Goal: Task Accomplishment & Management: Use online tool/utility

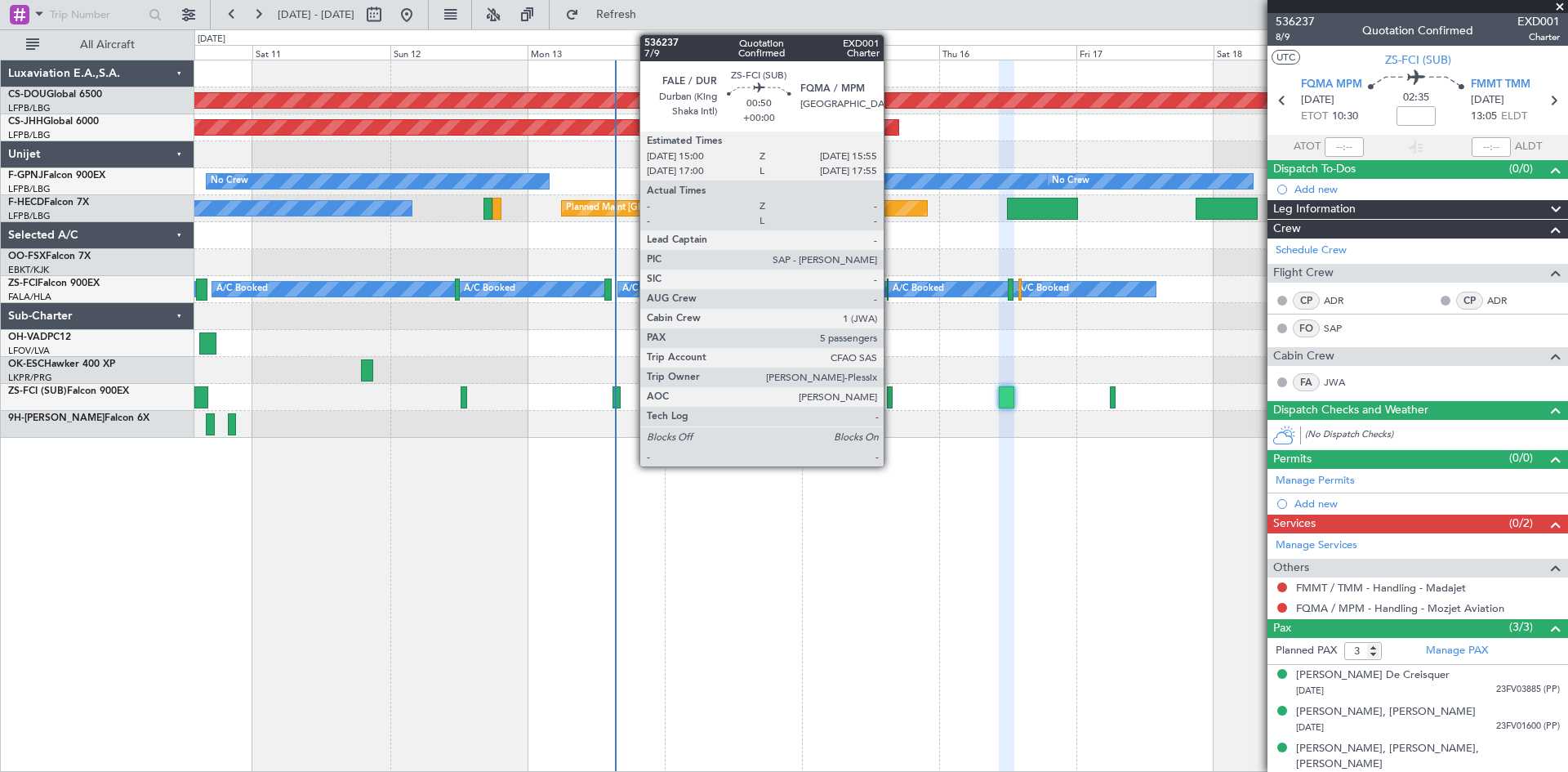
click at [889, 406] on div at bounding box center [890, 397] width 5 height 22
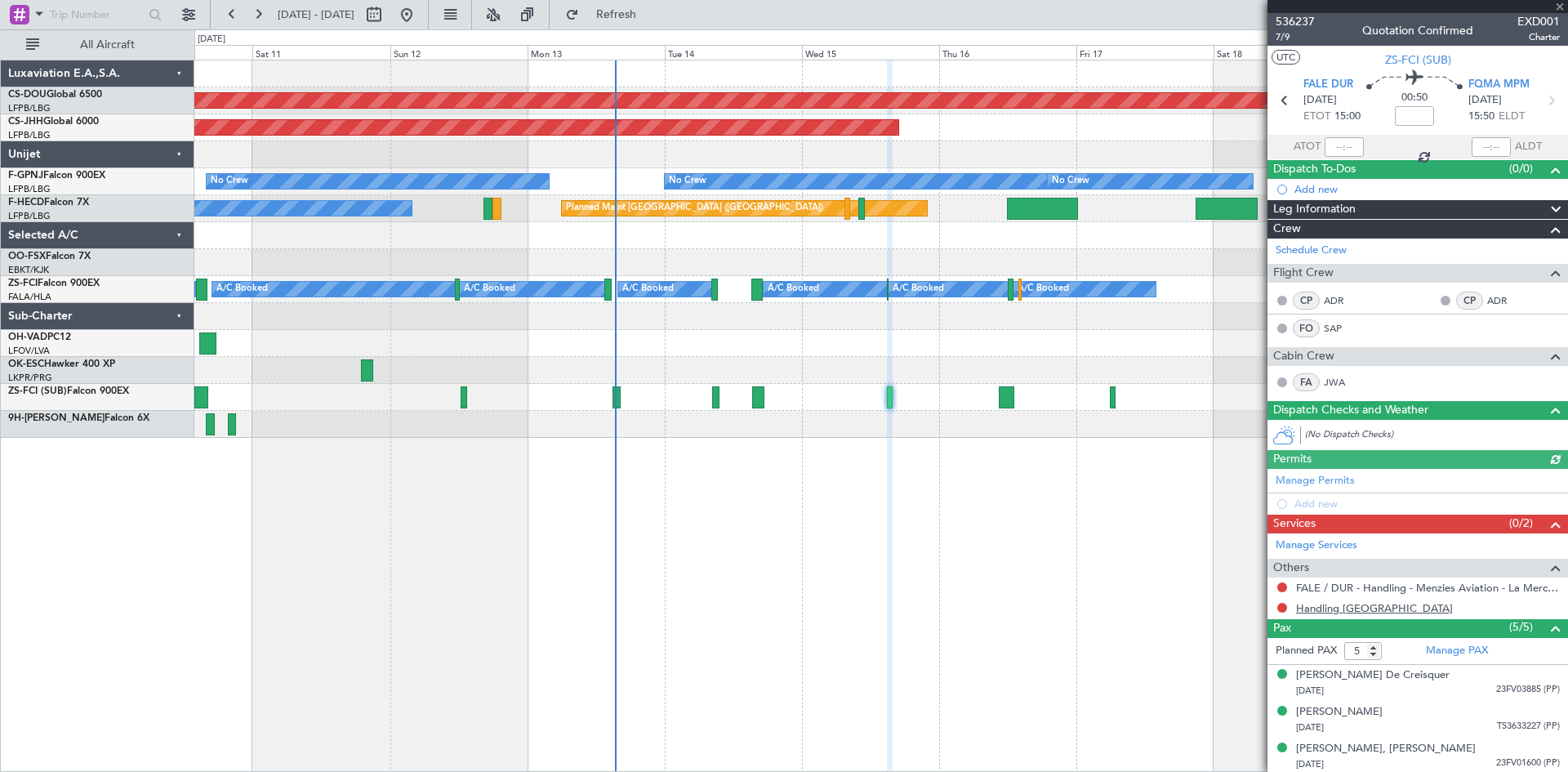
scroll to position [76, 0]
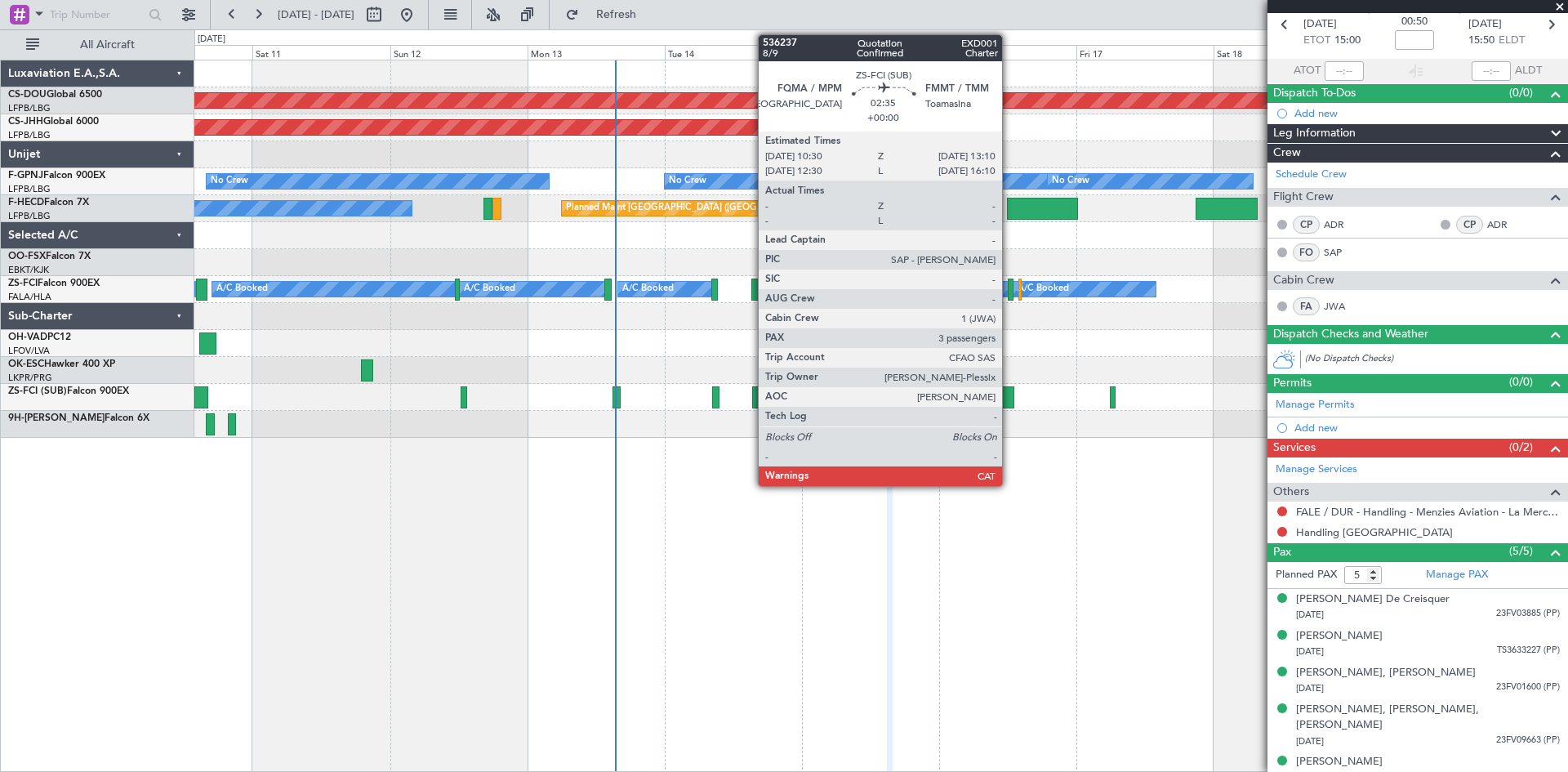
click at [1009, 402] on div at bounding box center [1005, 397] width 15 height 22
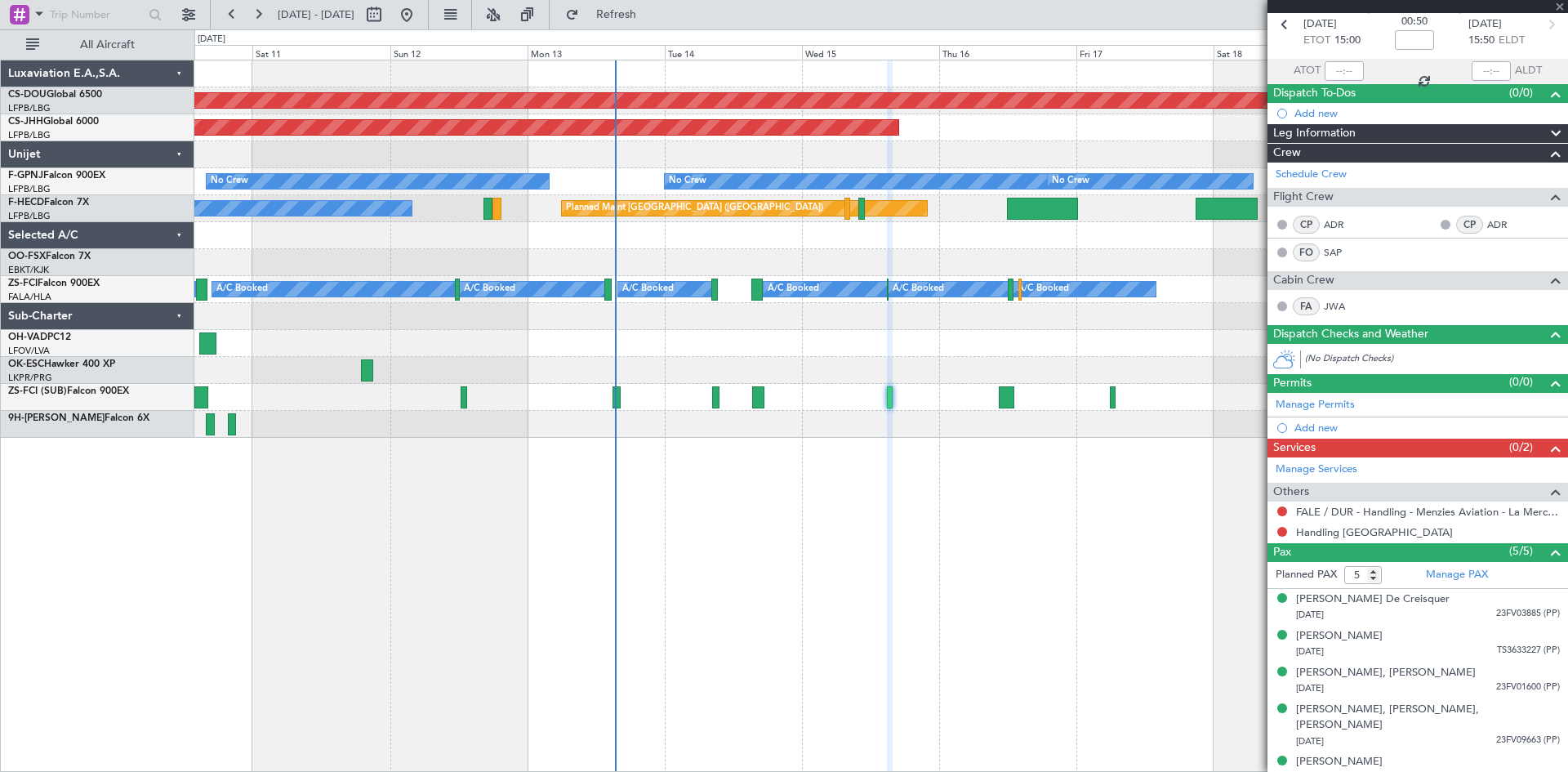
type input "3"
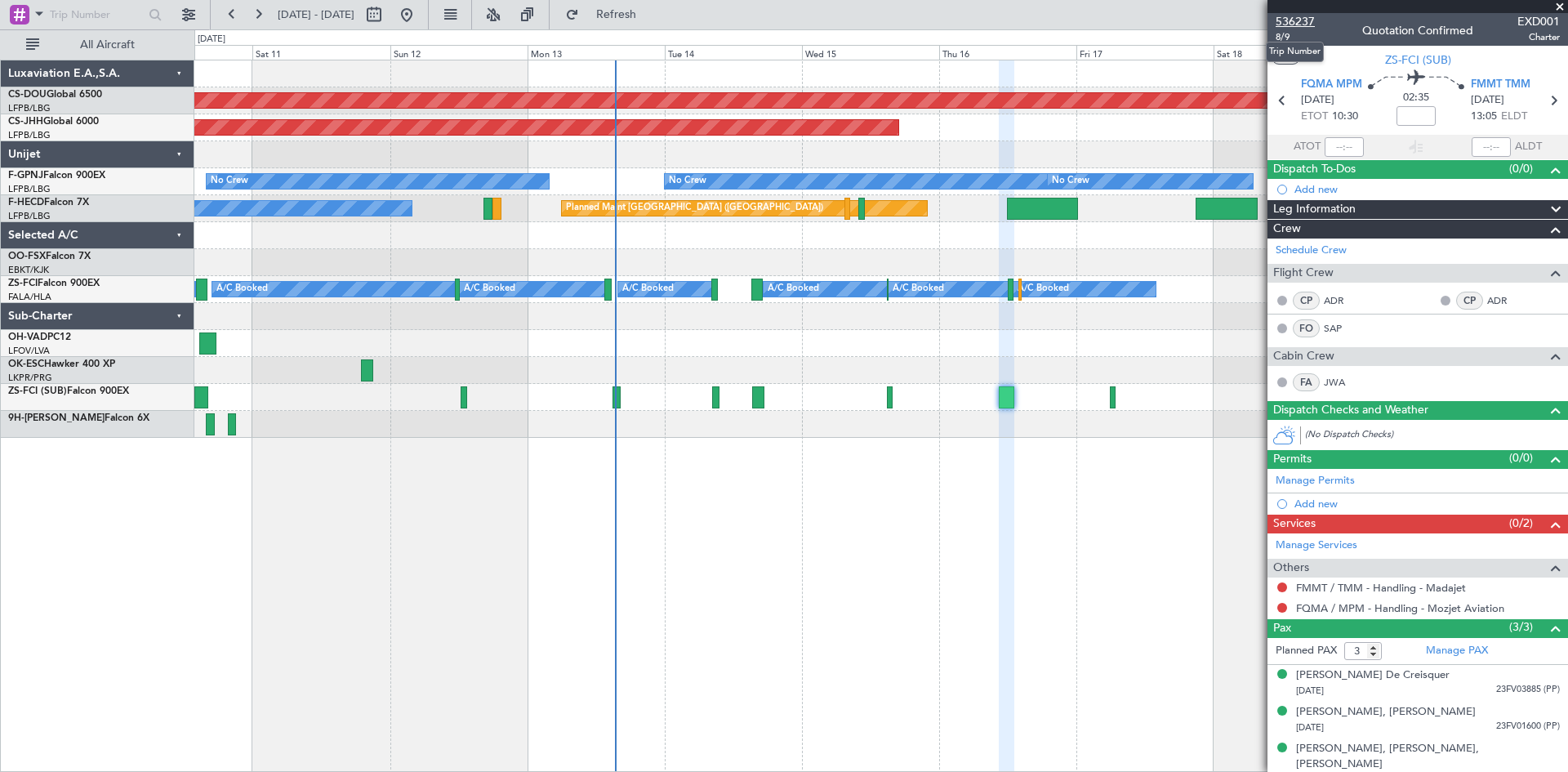
click at [1289, 25] on span "536237" at bounding box center [1295, 21] width 39 height 17
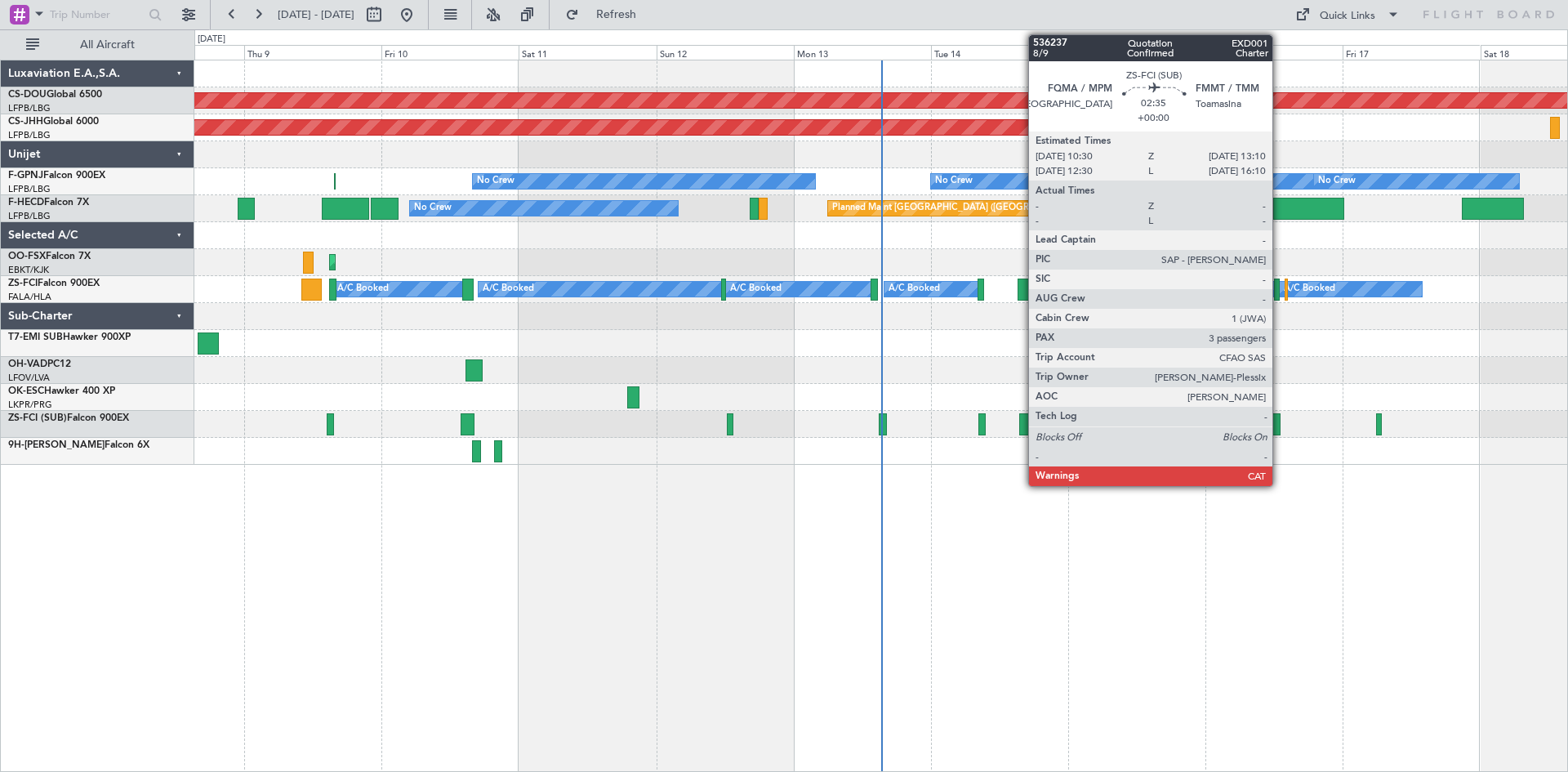
click at [1275, 427] on div at bounding box center [1272, 424] width 15 height 22
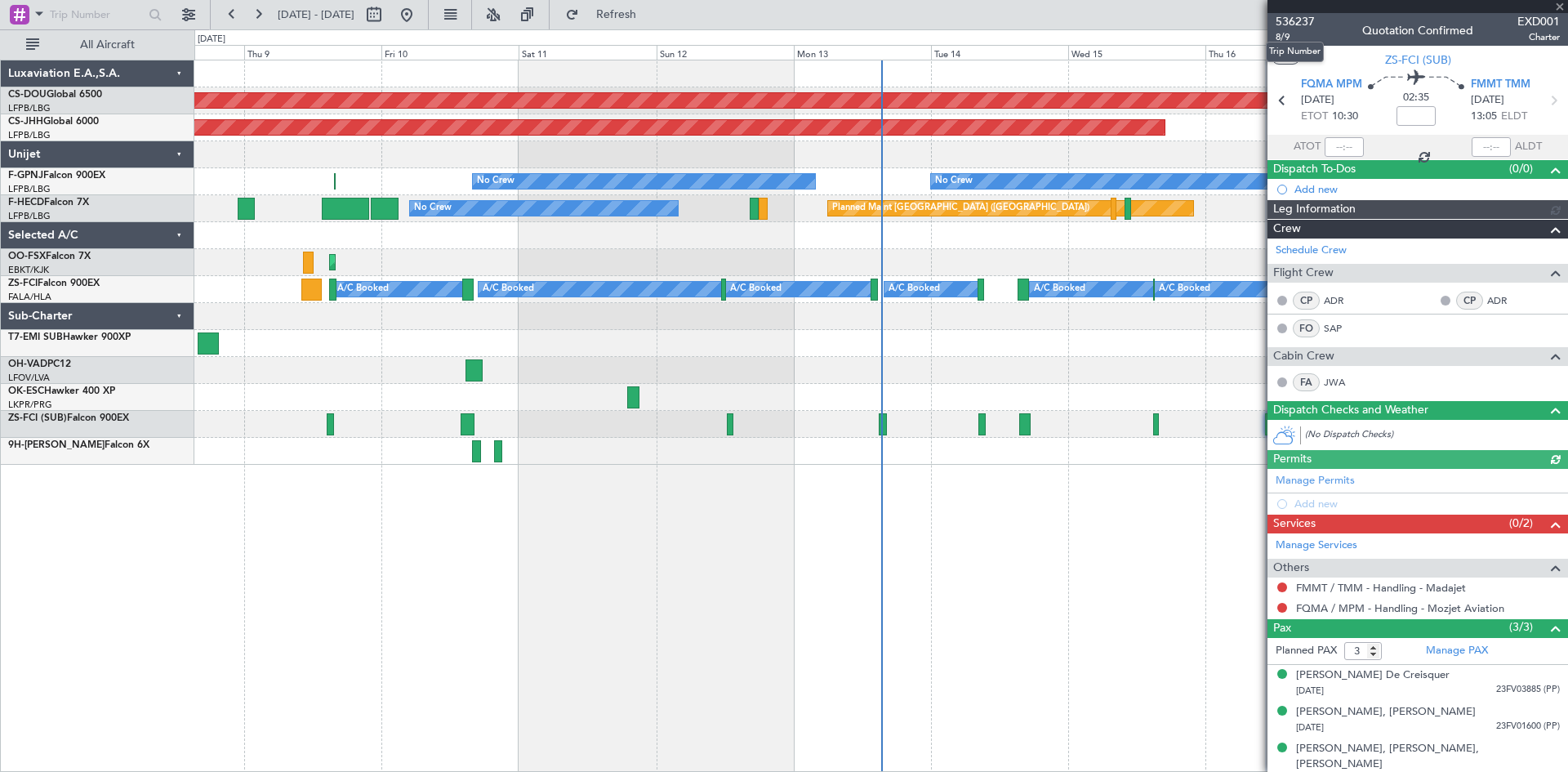
click at [1300, 18] on span "536237" at bounding box center [1295, 21] width 39 height 17
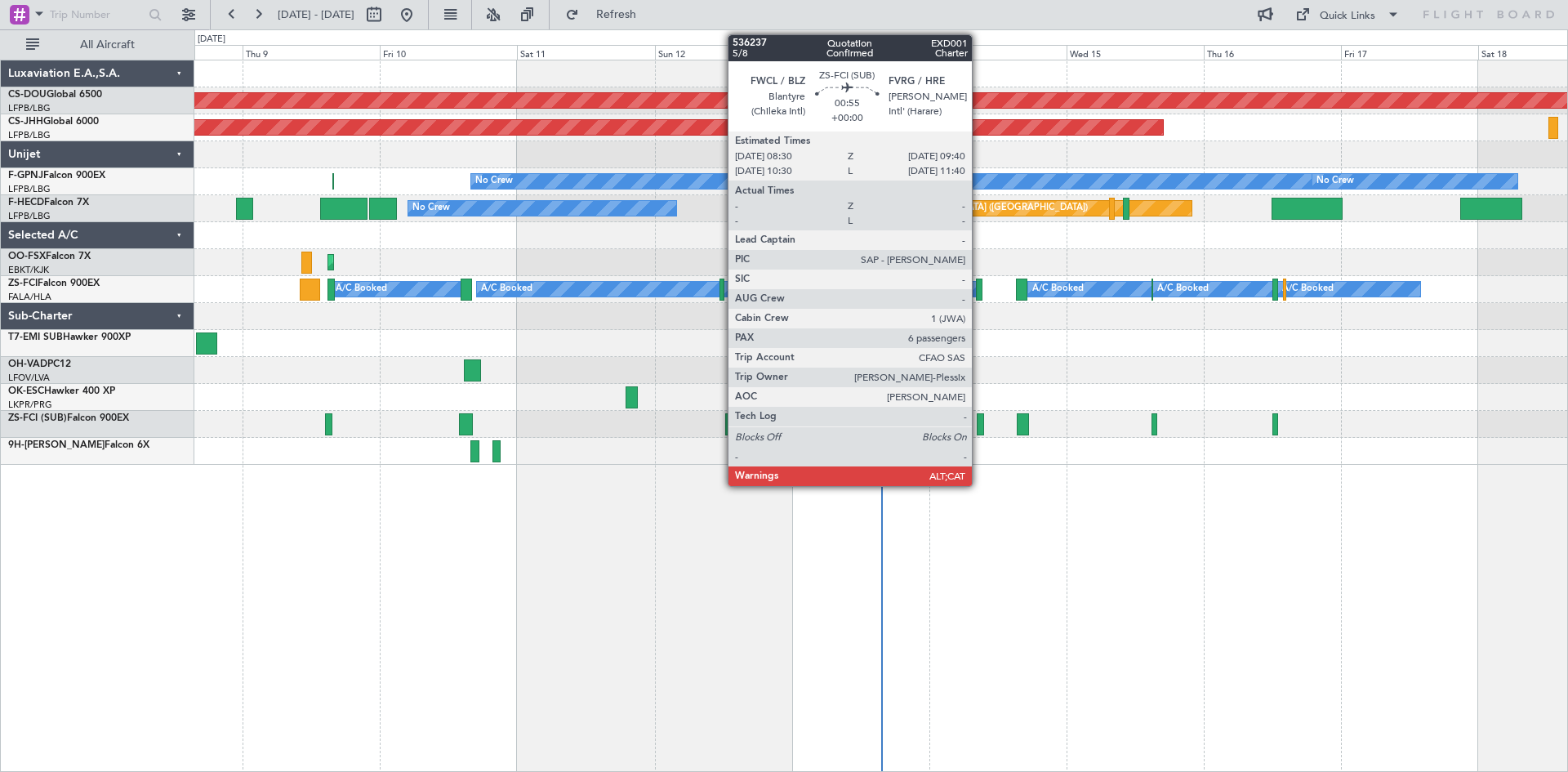
click at [979, 422] on div at bounding box center [980, 424] width 7 height 22
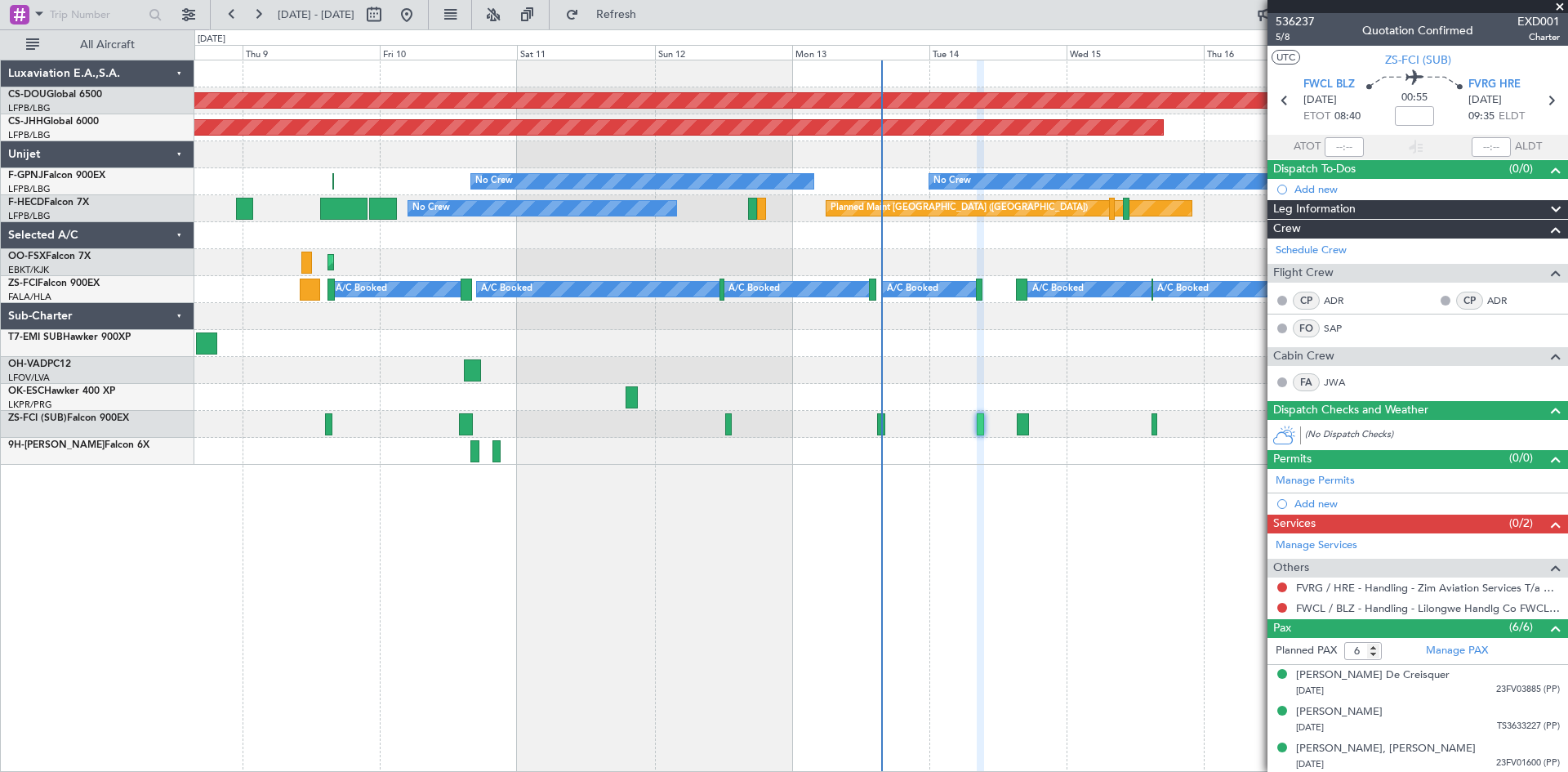
click at [1553, 12] on span at bounding box center [1559, 7] width 16 height 15
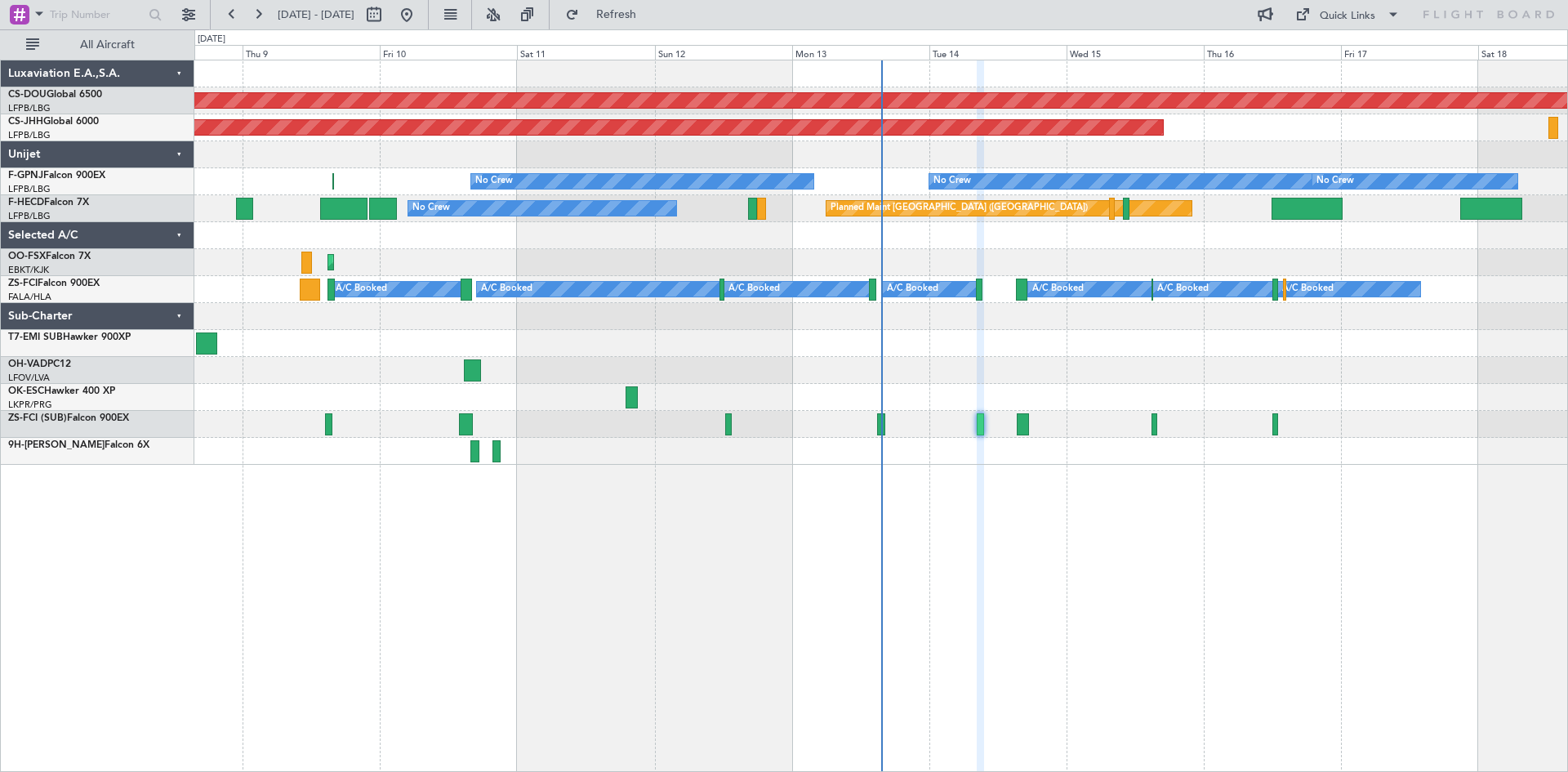
type input "0"
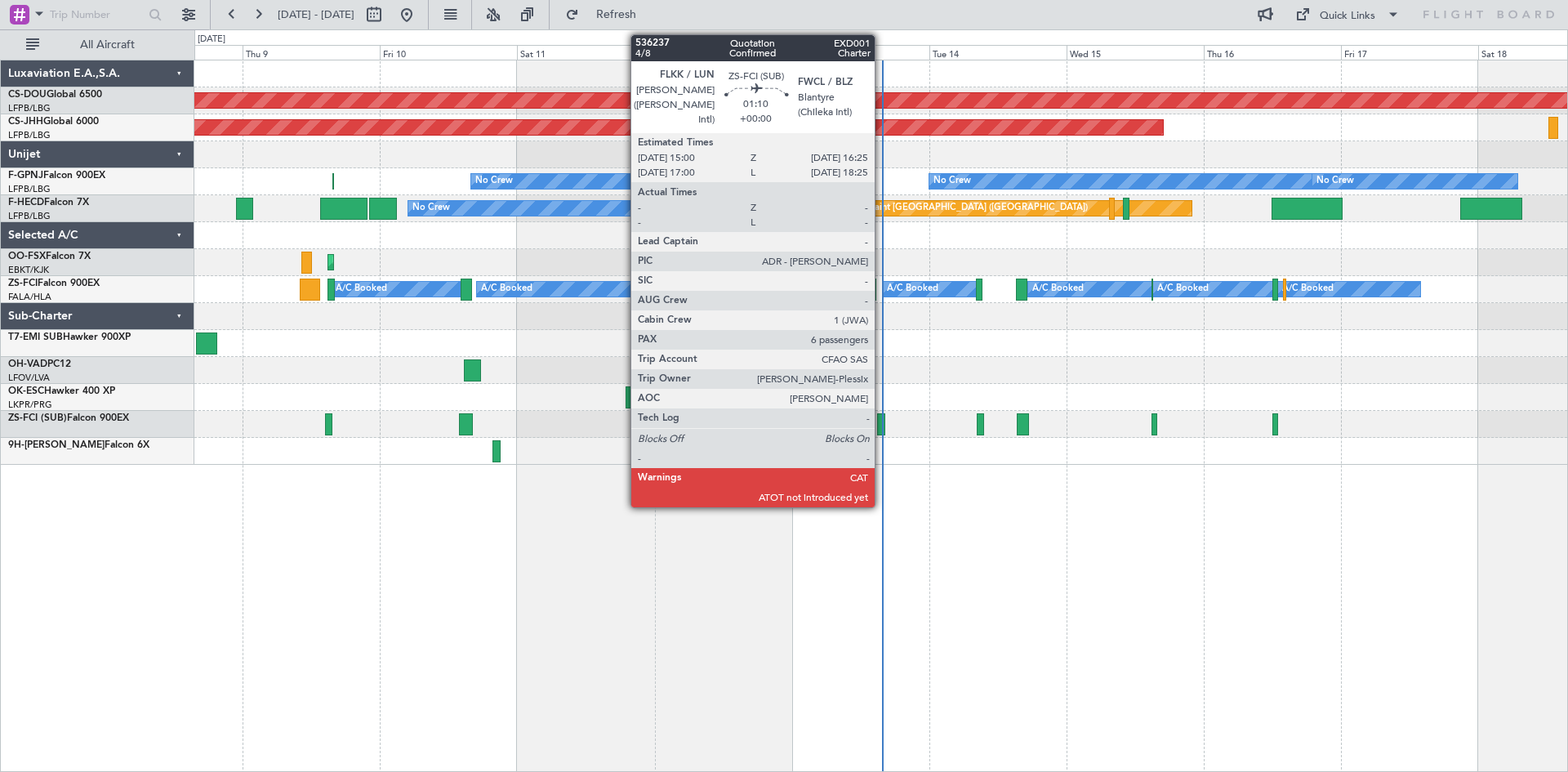
click at [882, 427] on div at bounding box center [881, 424] width 8 height 22
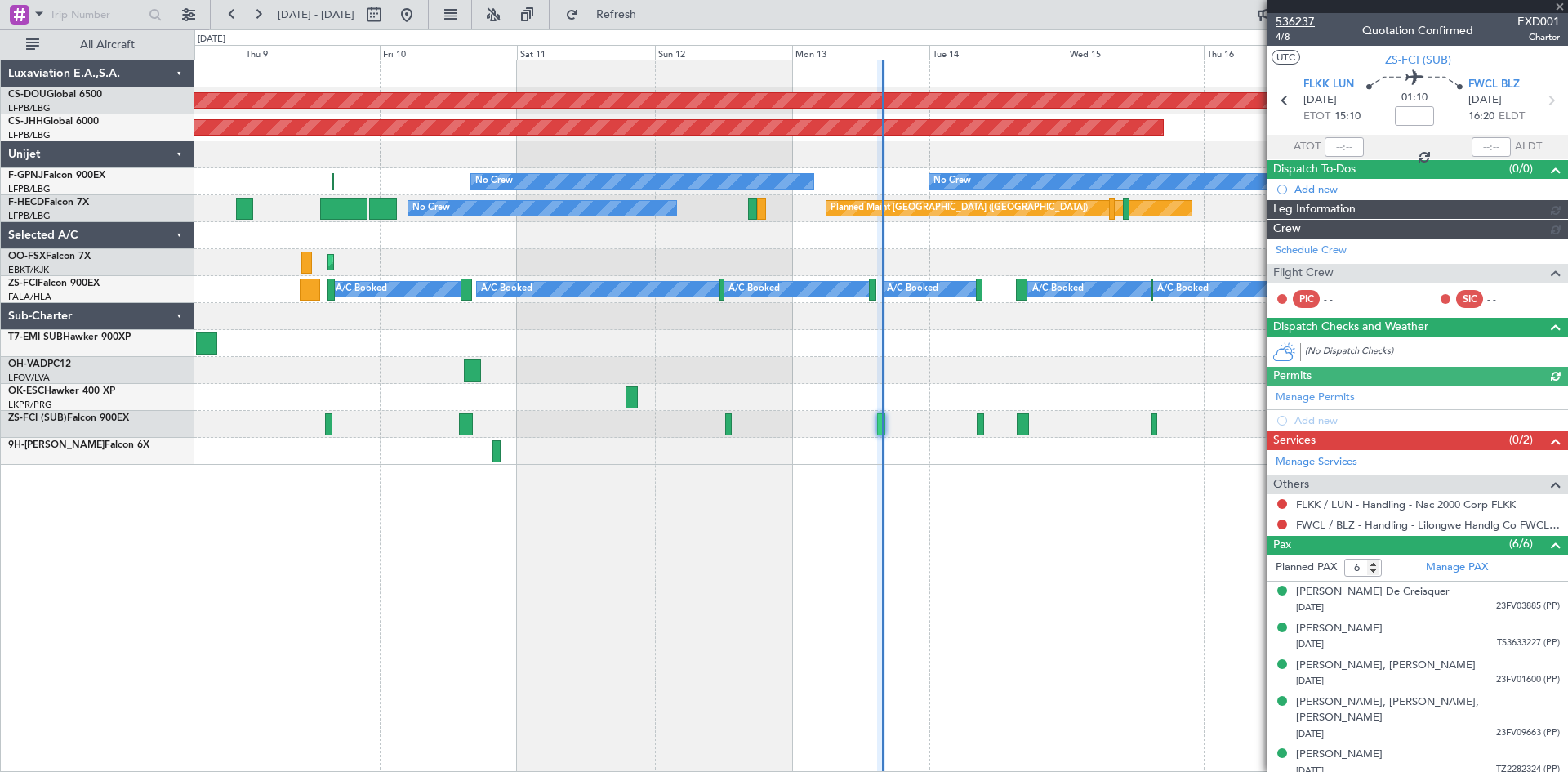
click at [1308, 22] on span "536237" at bounding box center [1295, 21] width 39 height 17
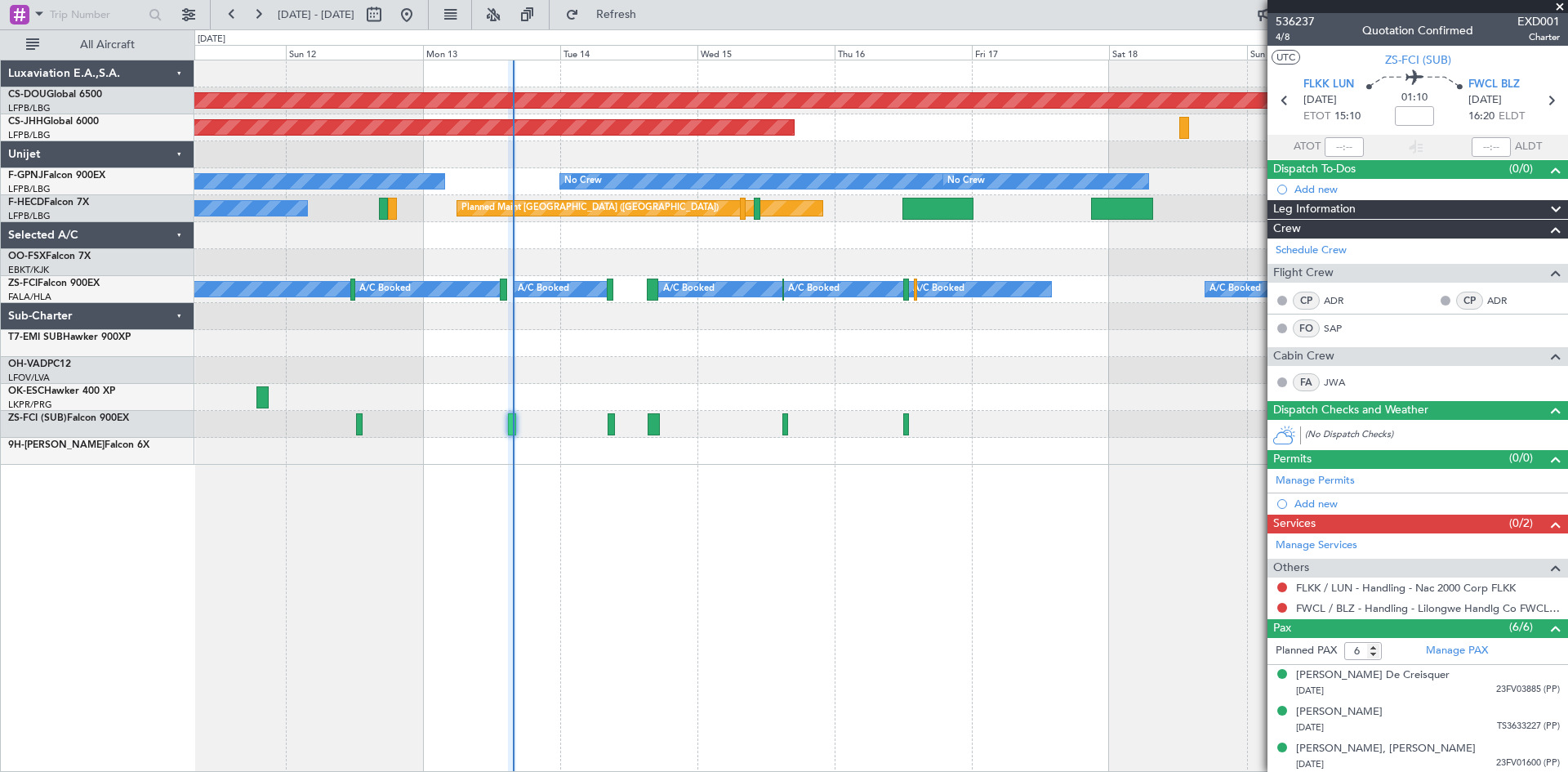
click at [762, 406] on div "Planned Maint London ([GEOGRAPHIC_DATA]) Planned Maint [GEOGRAPHIC_DATA] ([GEOG…" at bounding box center [881, 262] width 1372 height 405
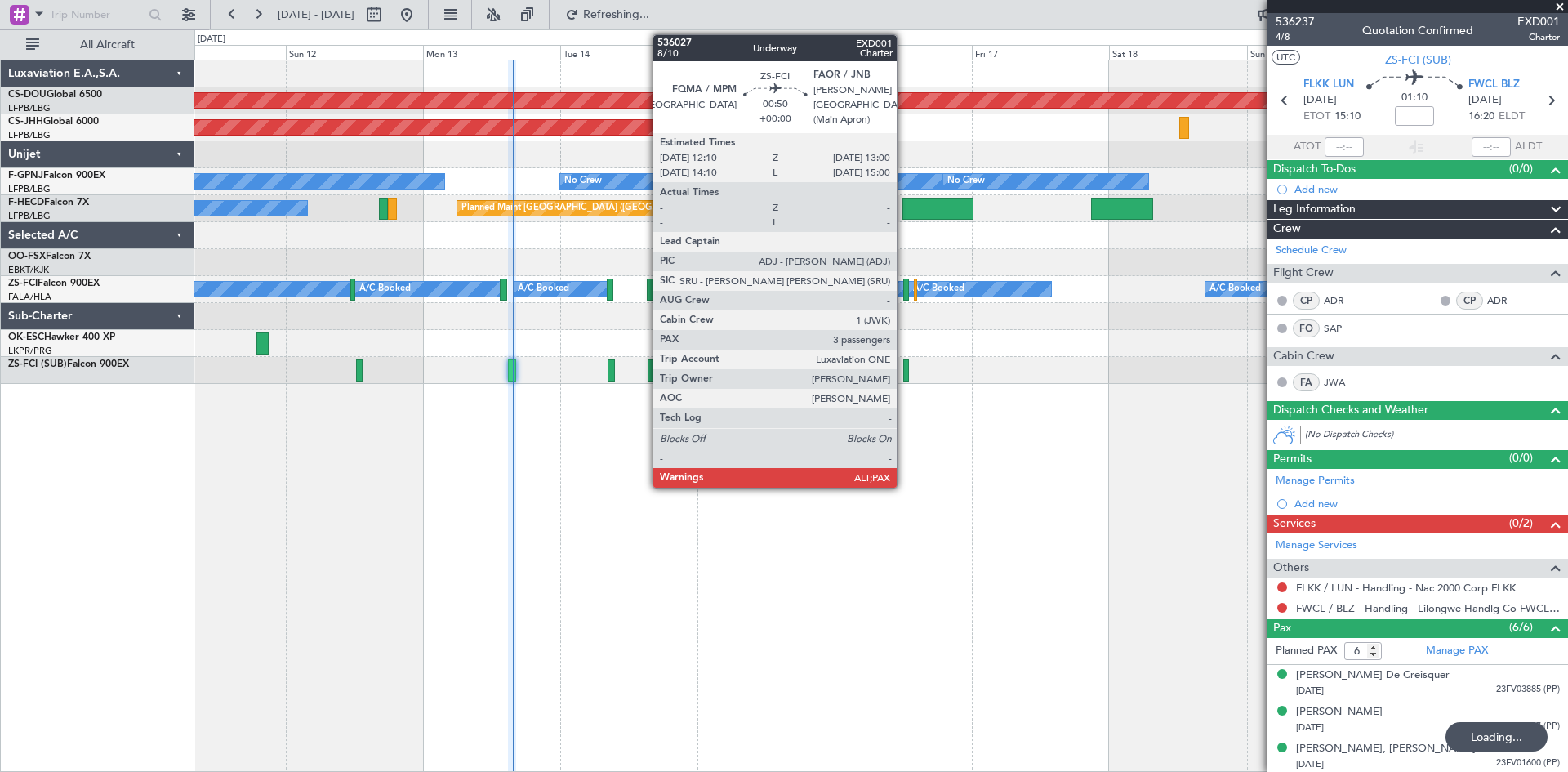
click at [904, 292] on div at bounding box center [906, 289] width 5 height 22
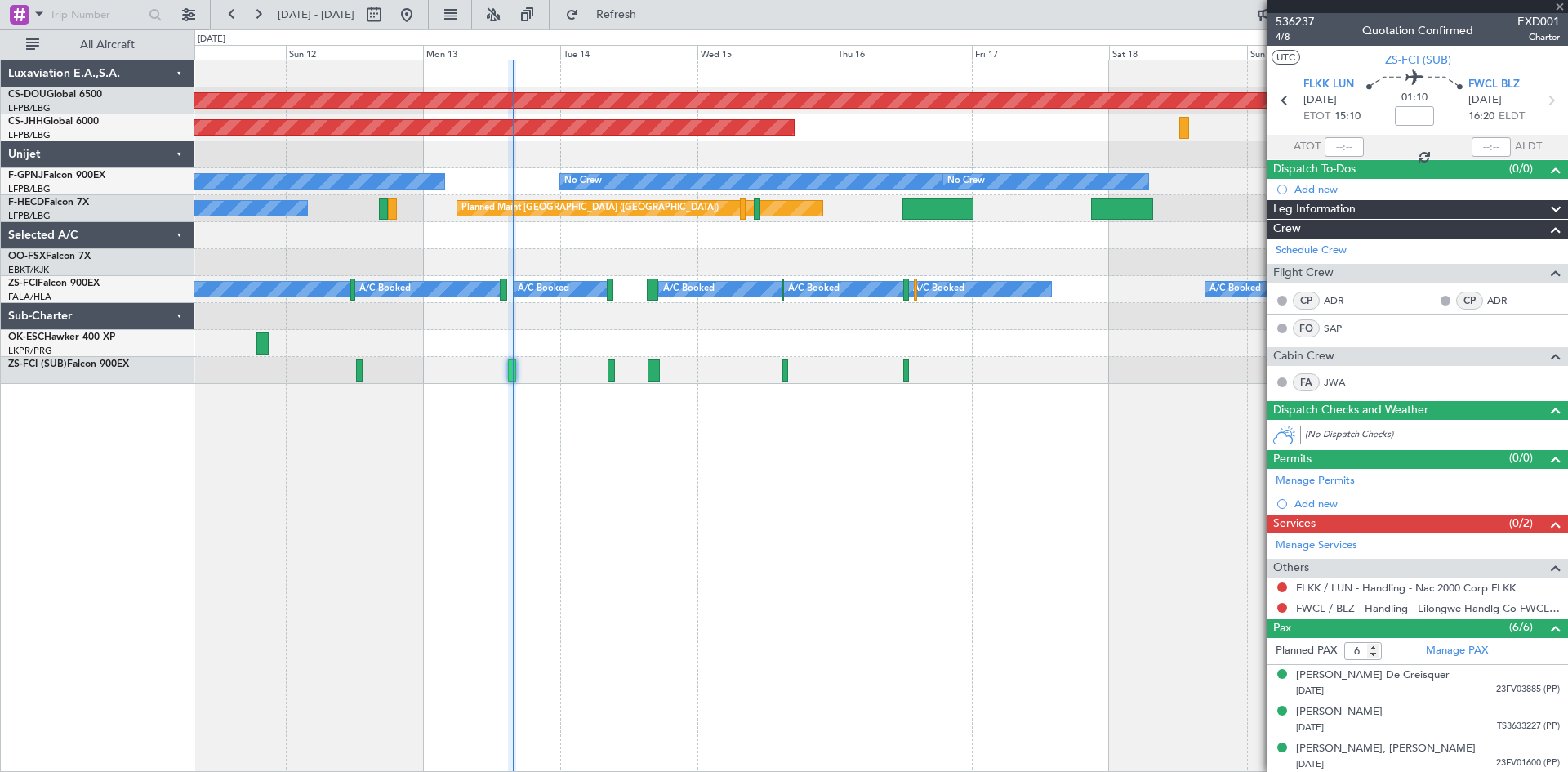
type input "5"
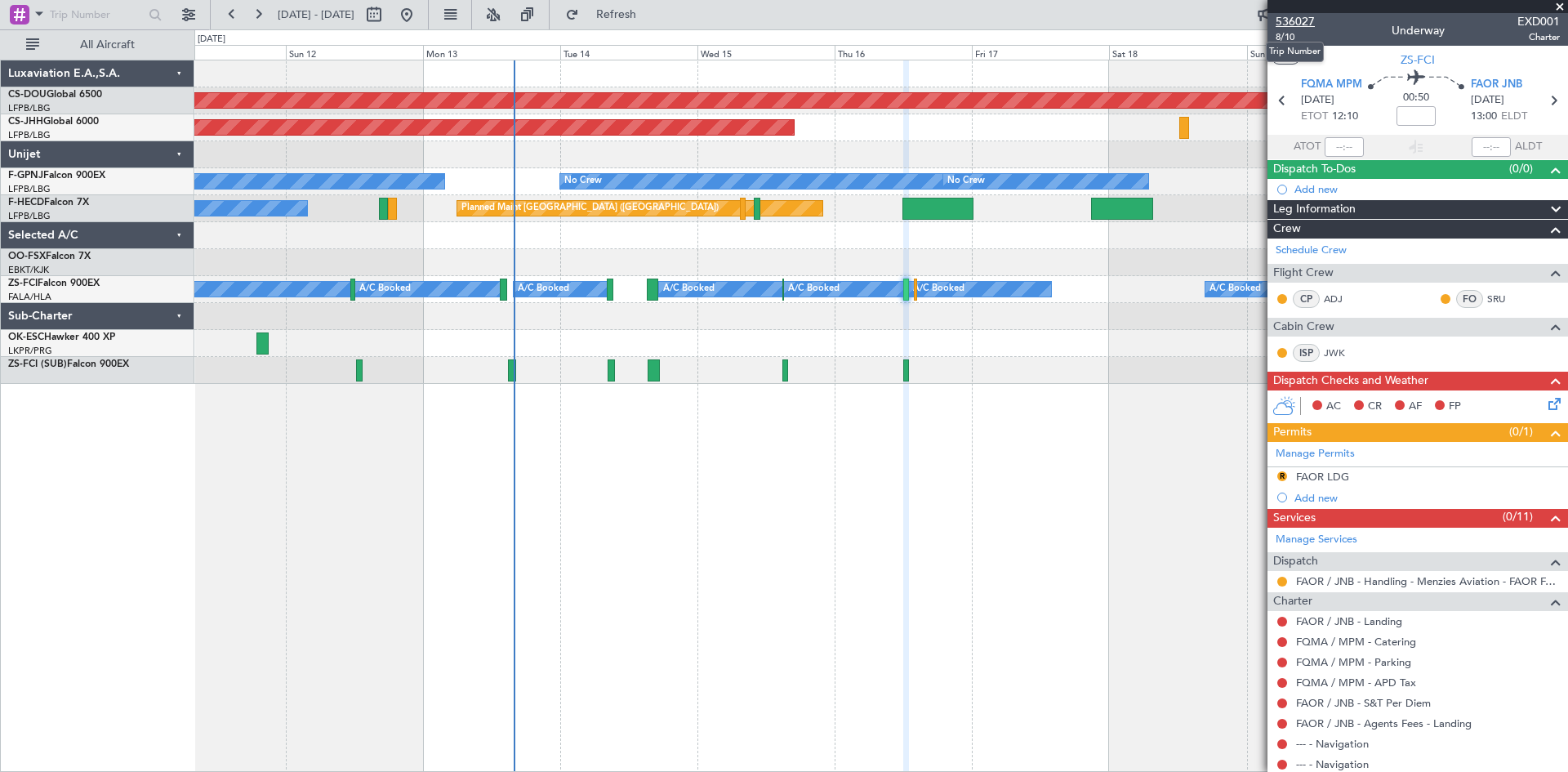
click at [1300, 20] on span "536027" at bounding box center [1295, 21] width 39 height 17
